Goal: Information Seeking & Learning: Check status

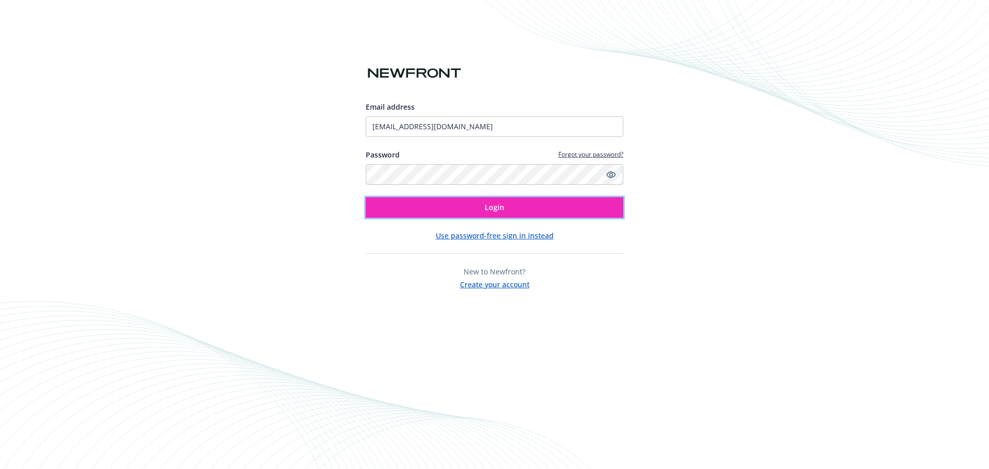
click at [472, 211] on button "Login" at bounding box center [495, 207] width 258 height 21
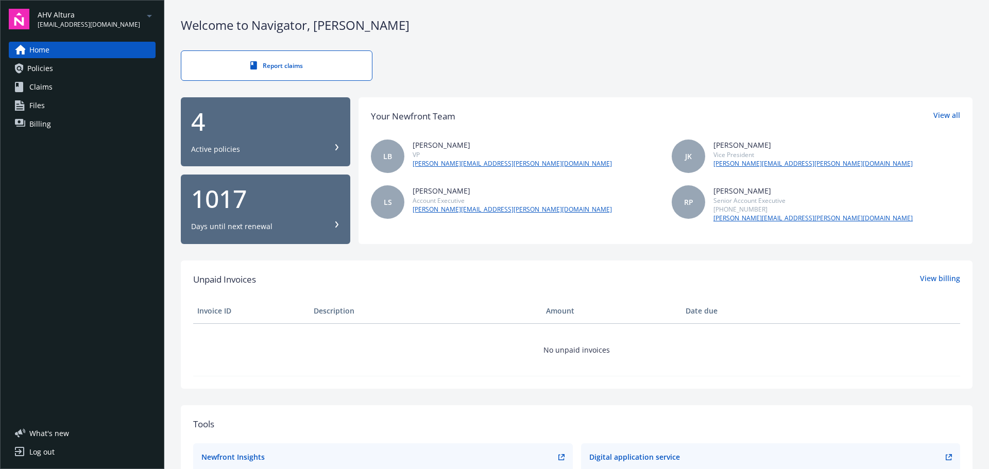
click at [49, 71] on span "Policies" at bounding box center [40, 68] width 26 height 16
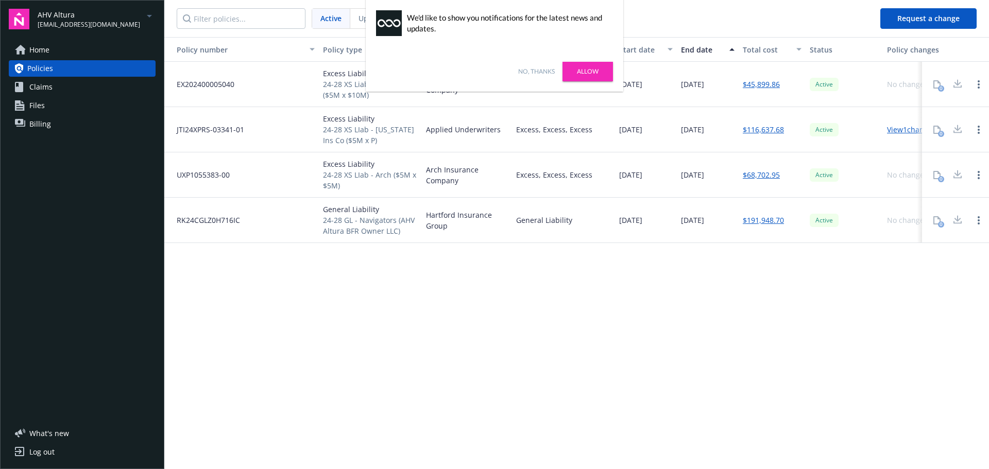
click at [587, 69] on link "Allow" at bounding box center [588, 72] width 50 height 20
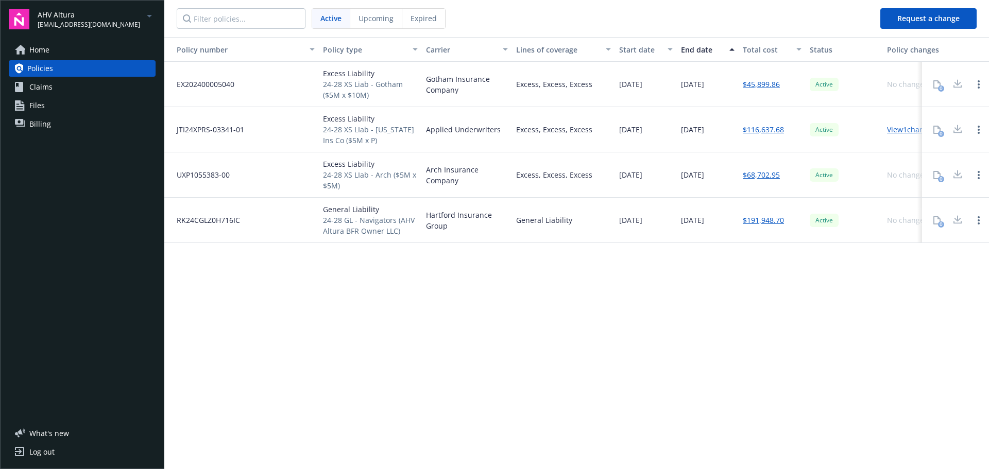
drag, startPoint x: 554, startPoint y: 9, endPoint x: 546, endPoint y: 9, distance: 8.2
click at [554, 9] on nav "Active Upcoming Expired" at bounding box center [518, 18] width 708 height 37
click at [34, 86] on span "Claims" at bounding box center [40, 87] width 23 height 16
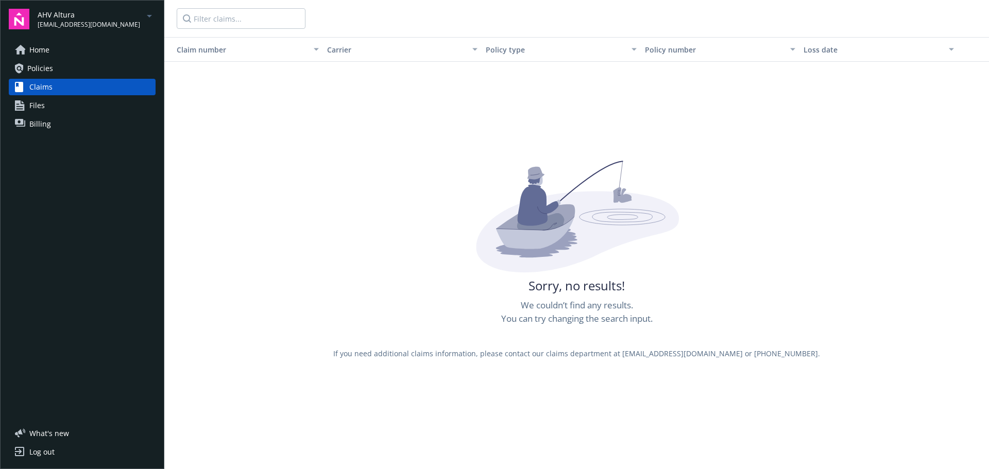
click at [61, 57] on link "Home" at bounding box center [82, 50] width 147 height 16
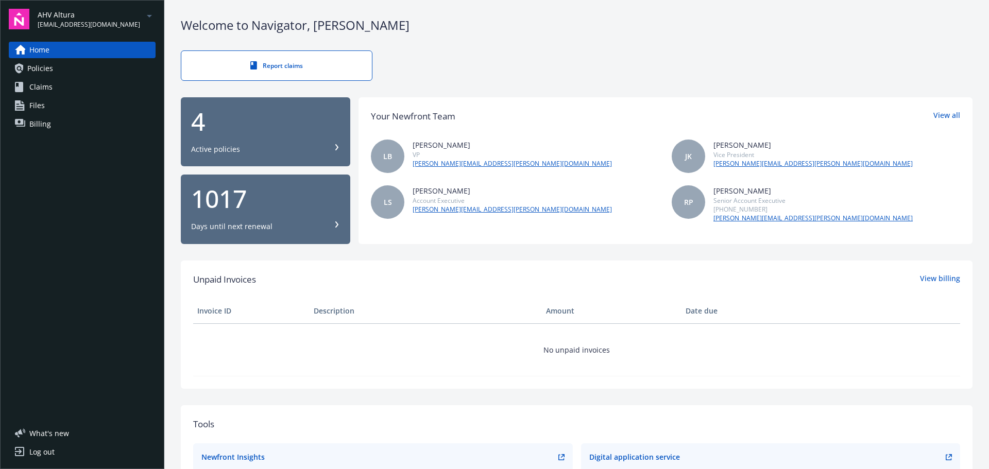
click at [94, 70] on link "Policies" at bounding box center [82, 68] width 147 height 16
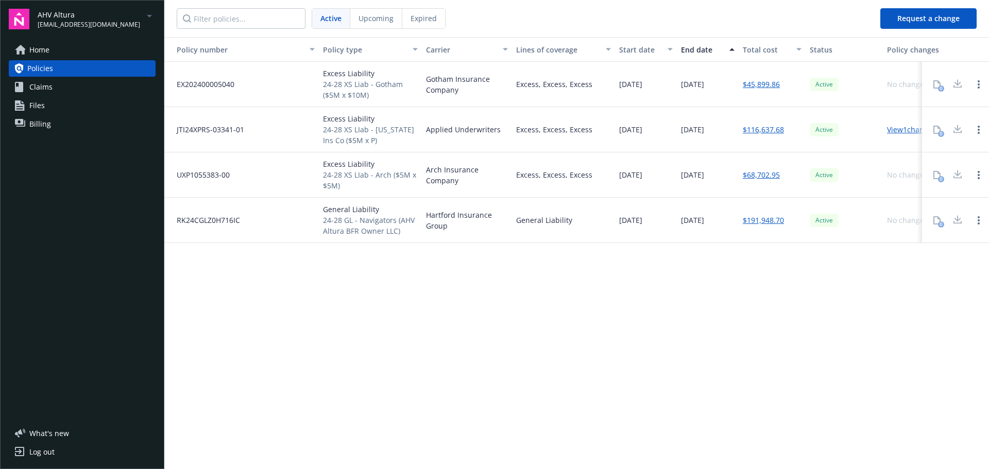
click at [53, 82] on link "Claims" at bounding box center [82, 87] width 147 height 16
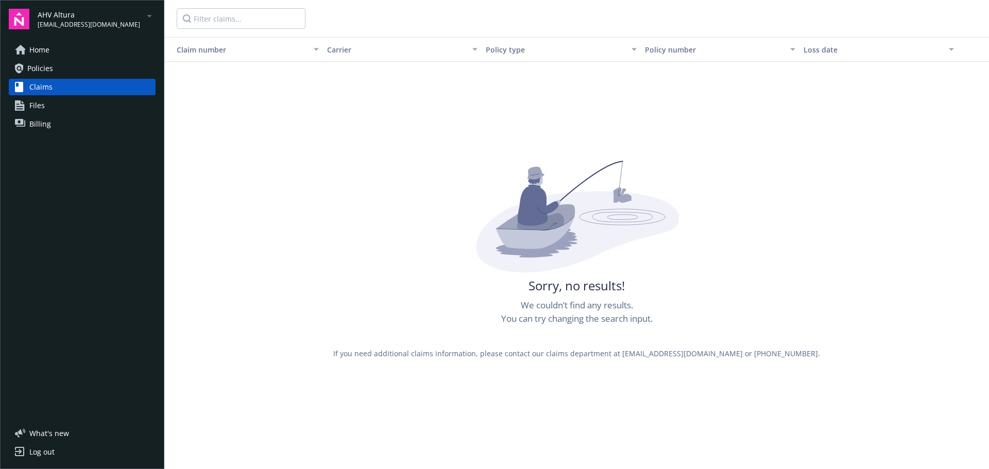
click at [68, 56] on link "Home" at bounding box center [82, 50] width 147 height 16
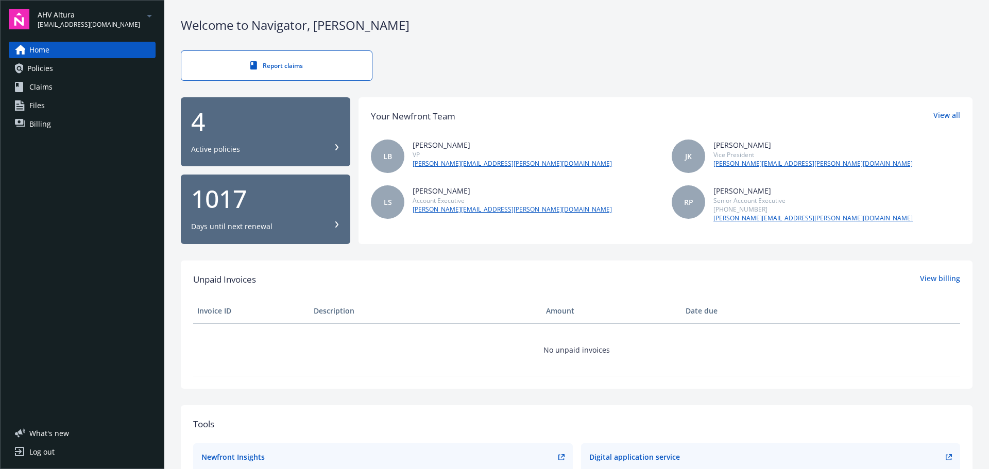
click at [54, 108] on link "Files" at bounding box center [82, 105] width 147 height 16
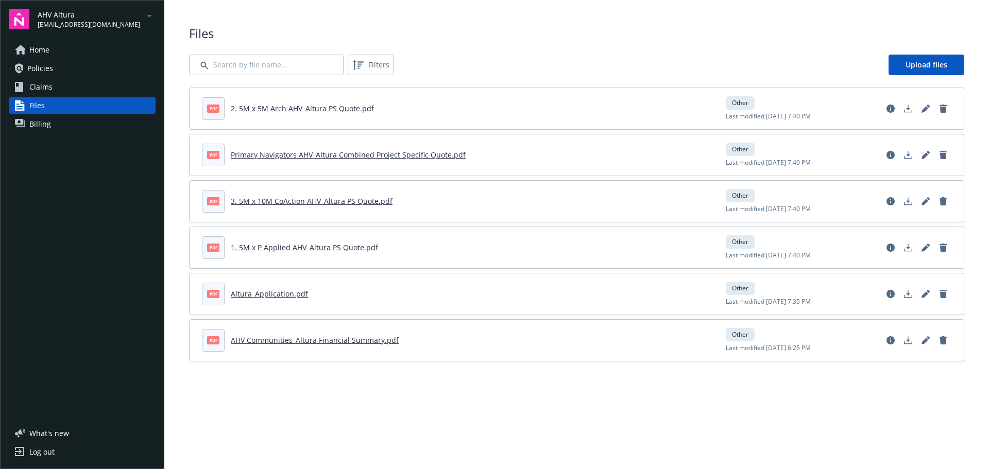
click at [71, 54] on link "Home" at bounding box center [82, 50] width 147 height 16
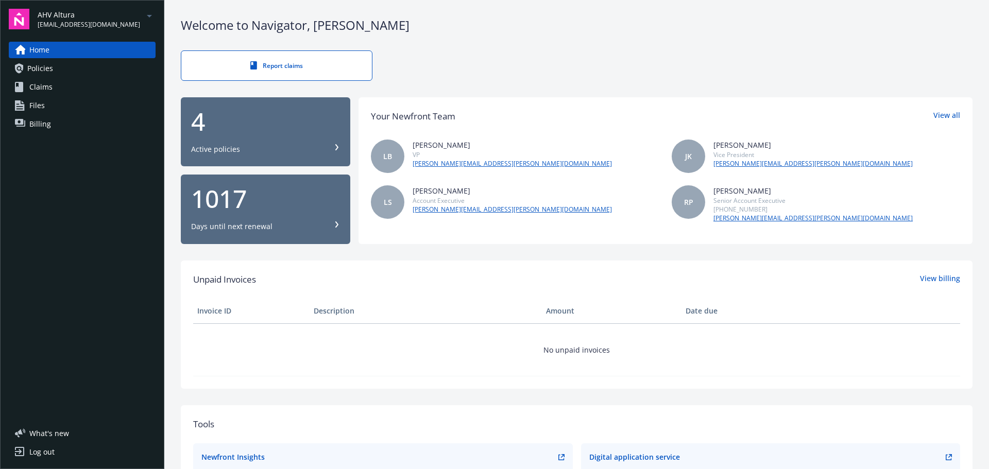
click at [137, 15] on div "AHV Altura [EMAIL_ADDRESS][DOMAIN_NAME]" at bounding box center [97, 19] width 118 height 20
click at [482, 54] on div "Report claims" at bounding box center [577, 65] width 792 height 30
click at [82, 27] on span "[EMAIL_ADDRESS][DOMAIN_NAME]" at bounding box center [89, 24] width 103 height 9
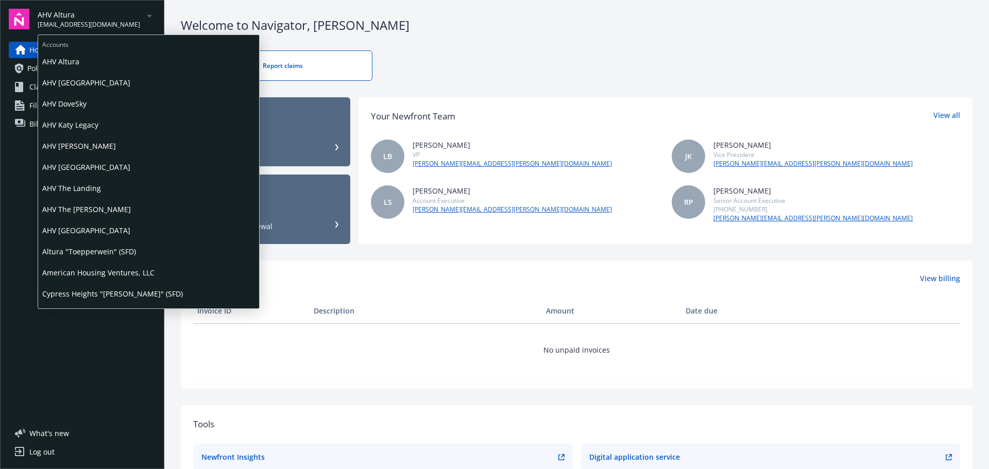
click at [103, 173] on span "AHV [GEOGRAPHIC_DATA]" at bounding box center [148, 167] width 213 height 21
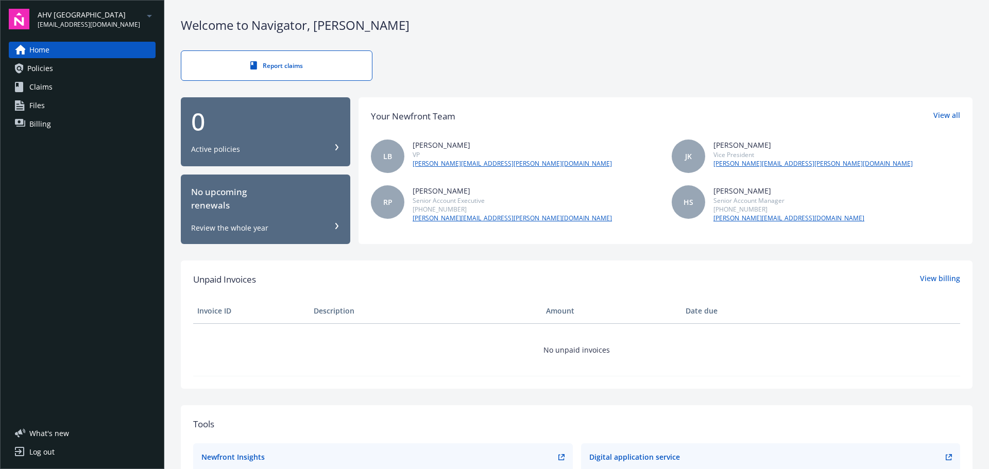
click at [73, 64] on link "Policies" at bounding box center [82, 68] width 147 height 16
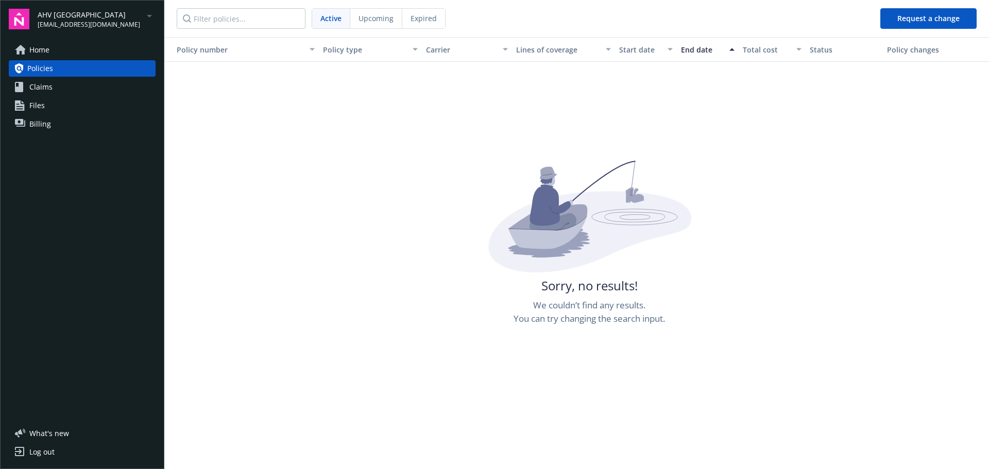
click at [120, 23] on span "[EMAIL_ADDRESS][DOMAIN_NAME]" at bounding box center [89, 24] width 103 height 9
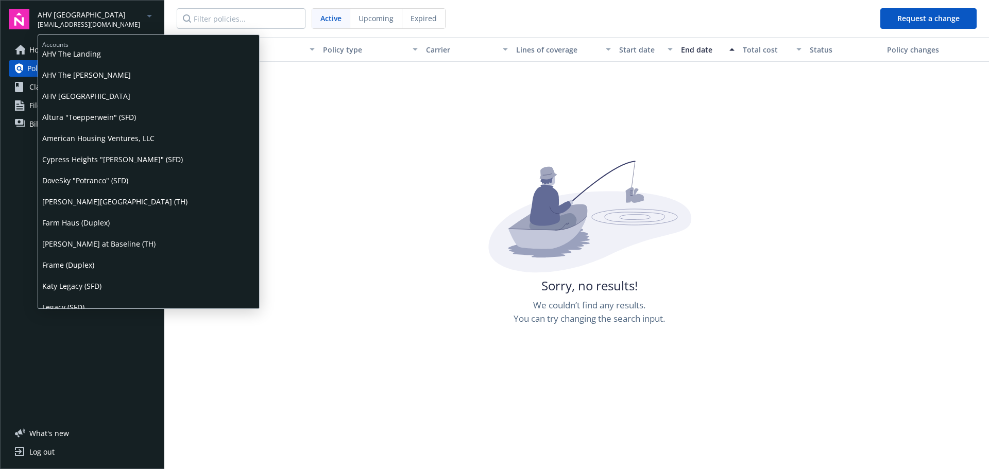
scroll to position [275, 0]
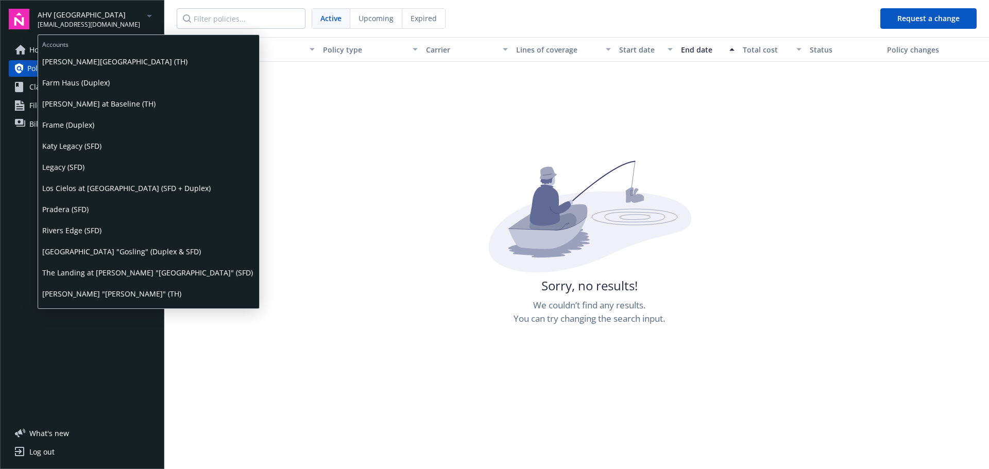
click at [89, 255] on span "[GEOGRAPHIC_DATA] "Gosling" (Duplex & SFD)" at bounding box center [148, 251] width 213 height 21
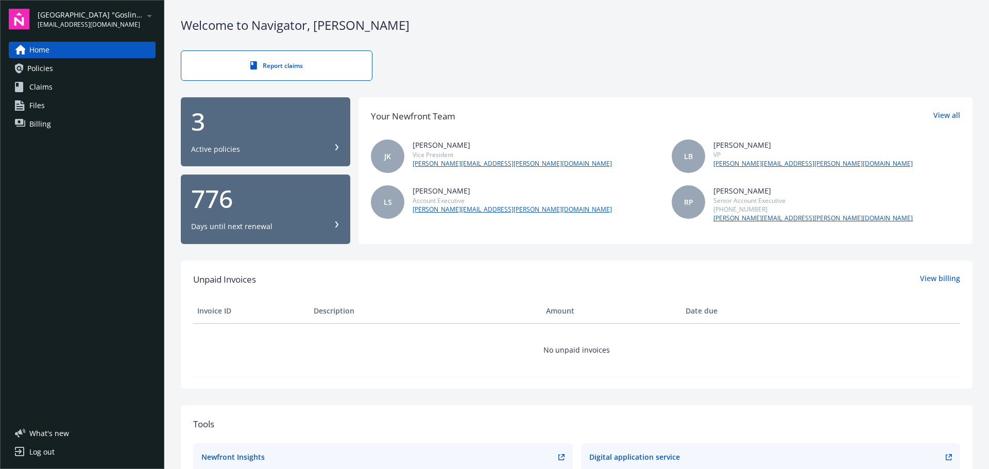
click at [28, 61] on span "Policies" at bounding box center [40, 68] width 26 height 16
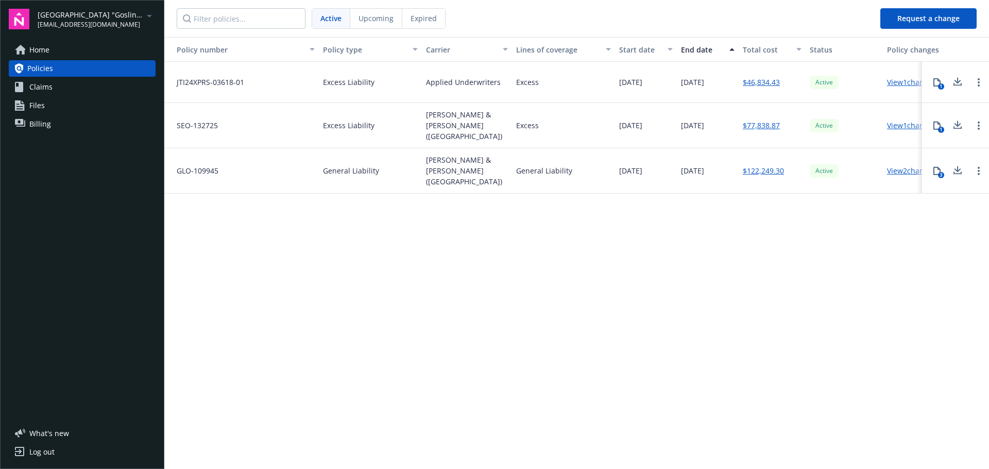
click at [65, 22] on span "[EMAIL_ADDRESS][DOMAIN_NAME]" at bounding box center [91, 24] width 106 height 9
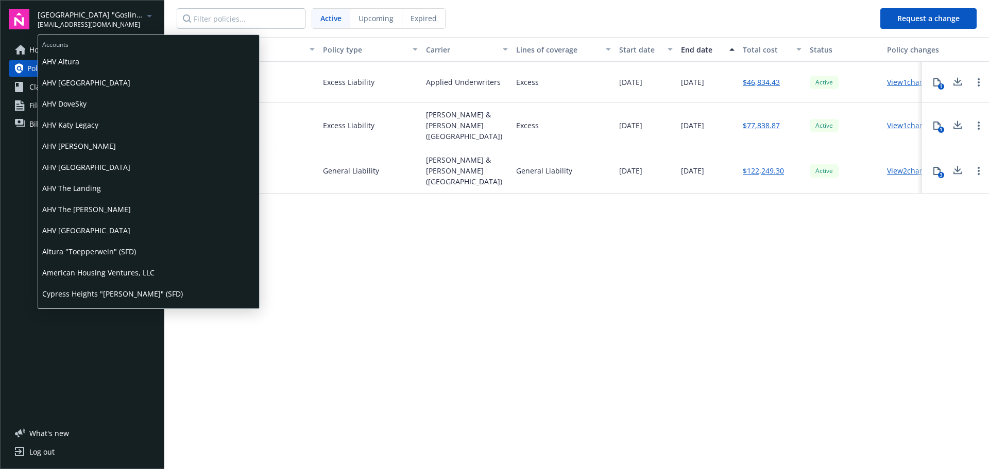
click at [102, 148] on span "AHV [PERSON_NAME]" at bounding box center [148, 145] width 213 height 21
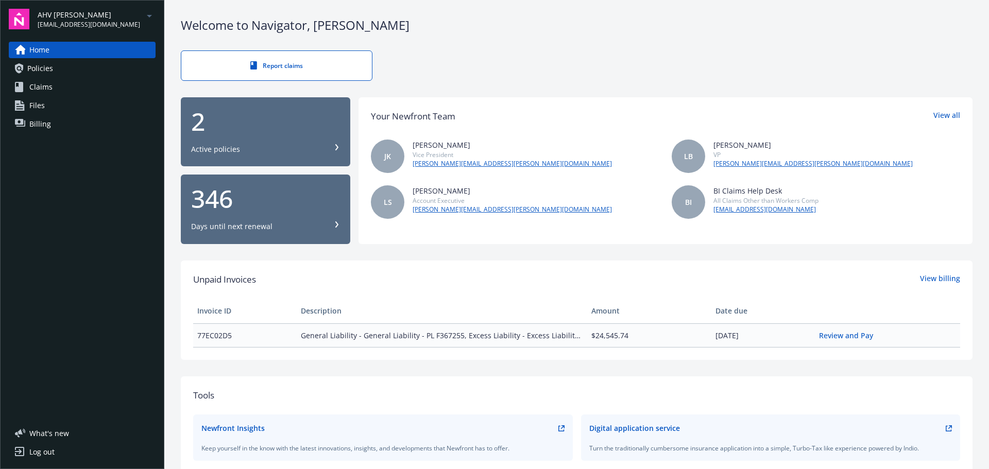
click at [70, 71] on link "Policies" at bounding box center [82, 68] width 147 height 16
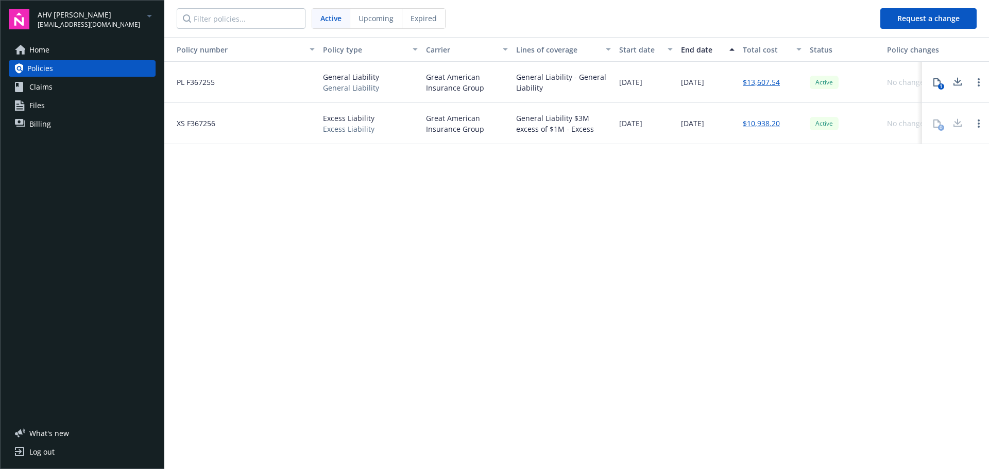
click at [90, 17] on span "AHV [PERSON_NAME]" at bounding box center [89, 14] width 103 height 11
click at [369, 235] on div "Policy number Policy type Carrier Lines of coverage Start date End date Total c…" at bounding box center [576, 252] width 825 height 431
click at [47, 21] on span "[EMAIL_ADDRESS][DOMAIN_NAME]" at bounding box center [89, 24] width 103 height 9
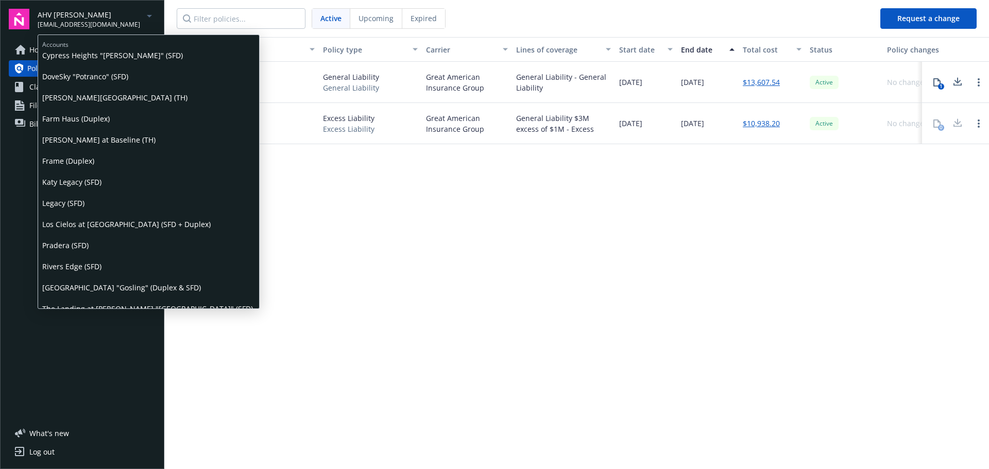
scroll to position [376, 0]
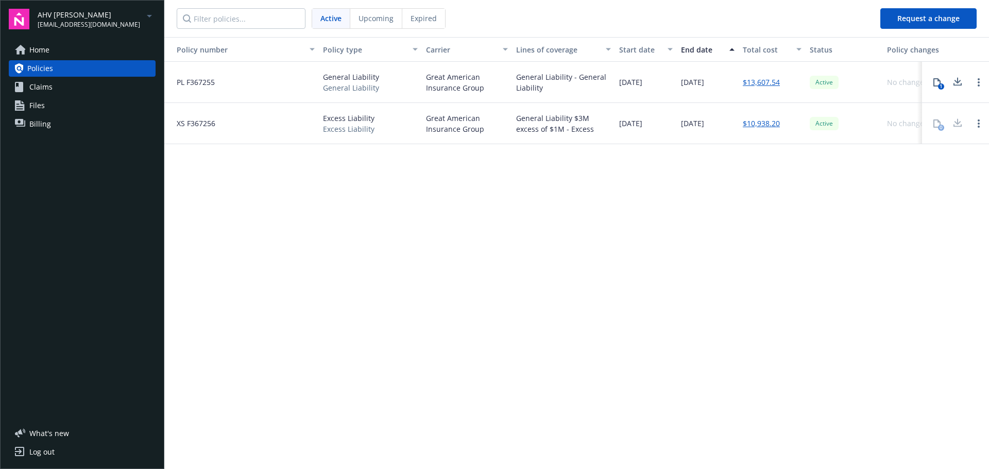
click at [330, 265] on div "Policy number Policy type Carrier Lines of coverage Start date End date Total c…" at bounding box center [576, 252] width 825 height 431
click at [159, 380] on div "AHV [PERSON_NAME] [EMAIL_ADDRESS][DOMAIN_NAME] Home Policies Claims Files Billi…" at bounding box center [82, 234] width 164 height 469
click at [71, 12] on span "AHV [PERSON_NAME]" at bounding box center [89, 14] width 103 height 11
